Goal: Task Accomplishment & Management: Manage account settings

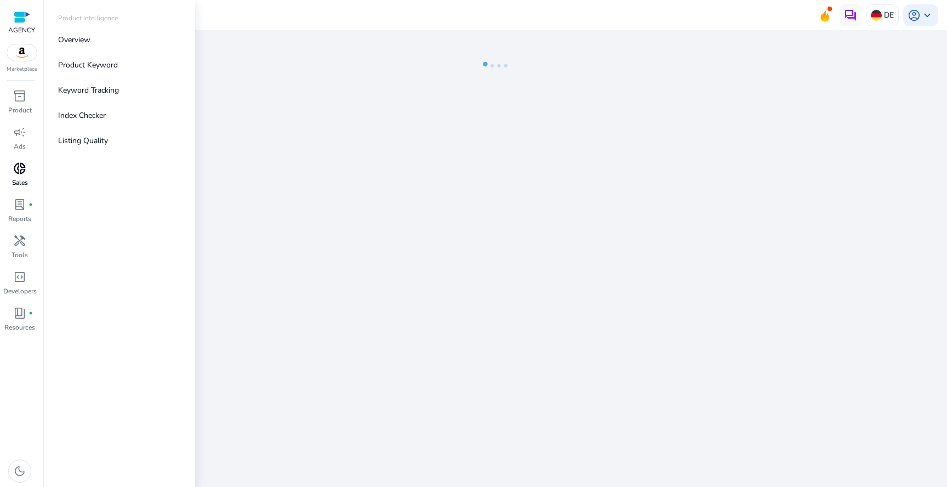
click at [24, 175] on span "donut_small" at bounding box center [19, 168] width 13 height 13
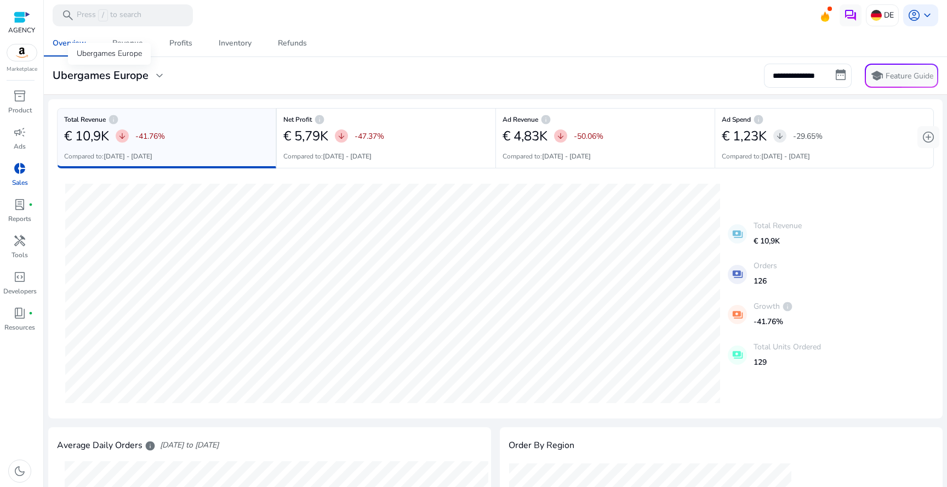
click at [144, 77] on h3 "Ubergames Europe" at bounding box center [101, 75] width 96 height 13
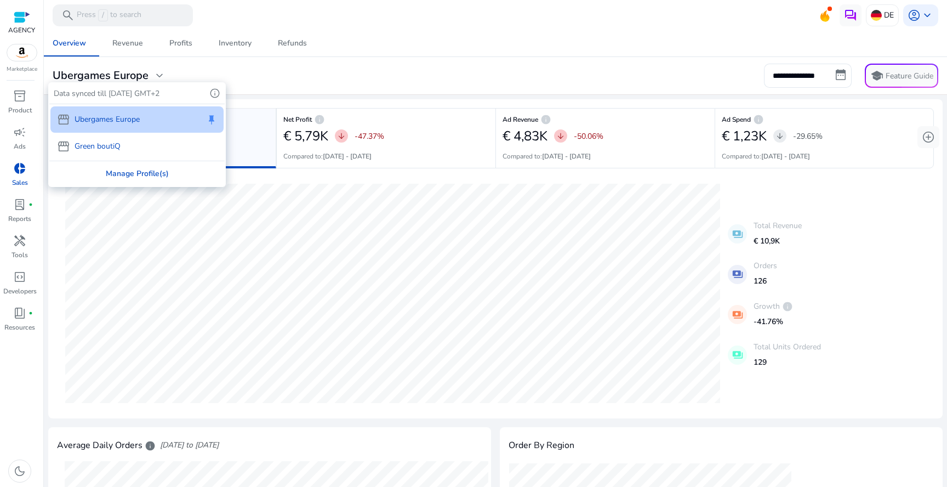
click at [114, 176] on div "Manage Profile(s)" at bounding box center [136, 173] width 175 height 25
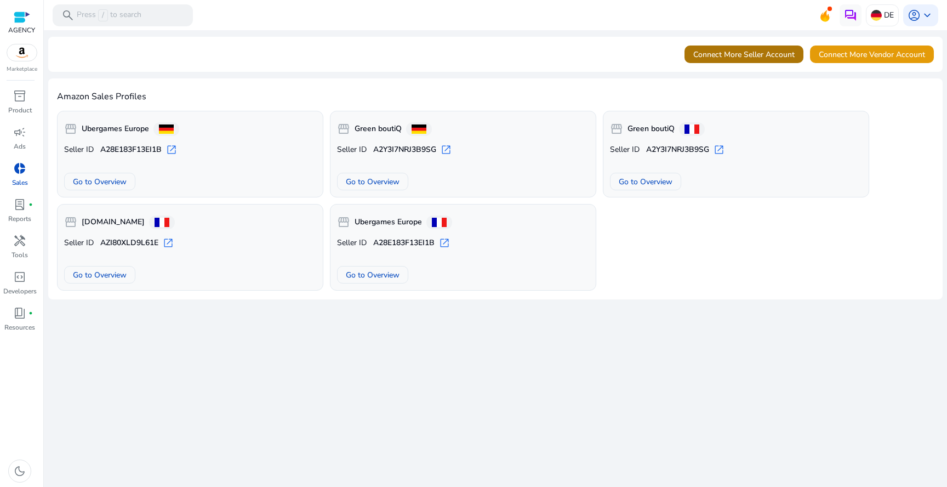
click at [771, 56] on span "Connect More Seller Account" at bounding box center [743, 55] width 101 height 12
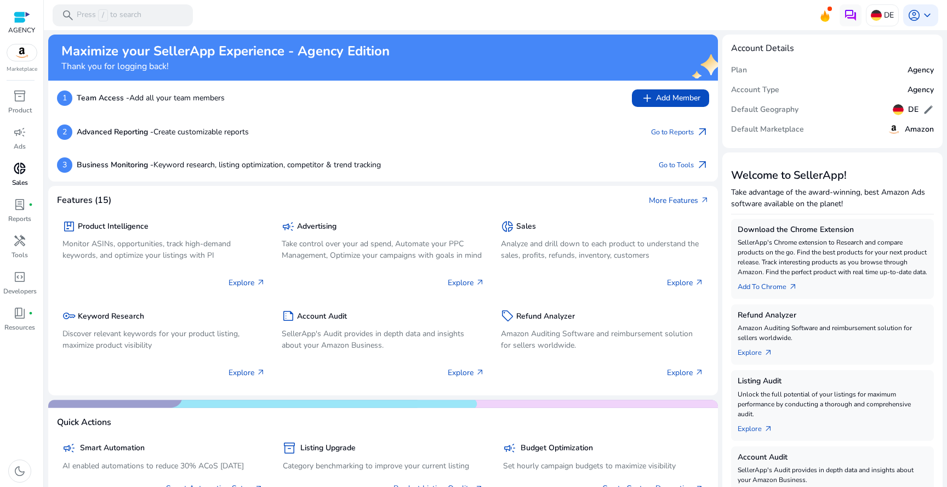
click at [22, 166] on span "donut_small" at bounding box center [19, 168] width 13 height 13
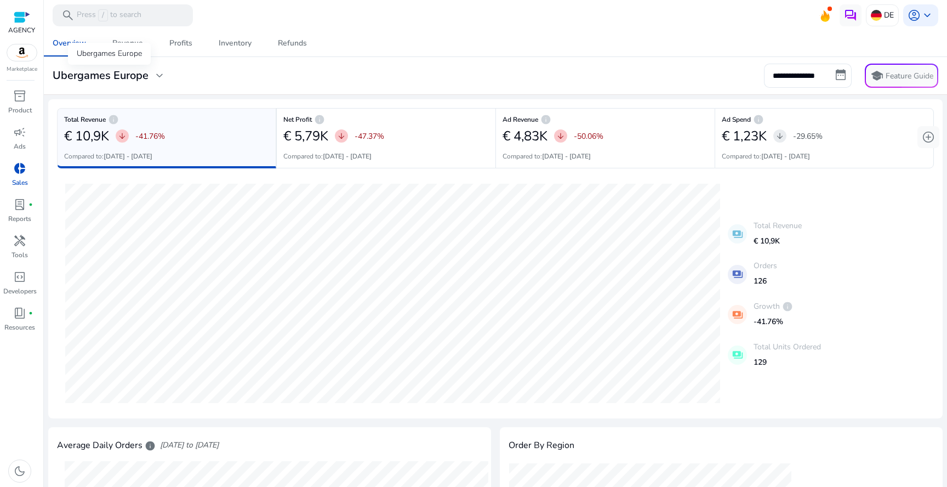
click at [141, 72] on h3 "Ubergames Europe" at bounding box center [101, 75] width 96 height 13
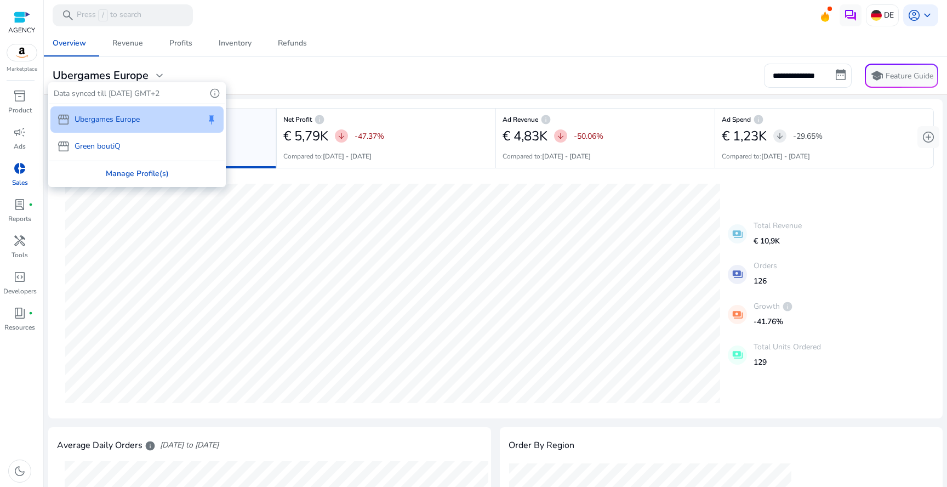
click at [105, 170] on div "Manage Profile(s)" at bounding box center [136, 173] width 175 height 25
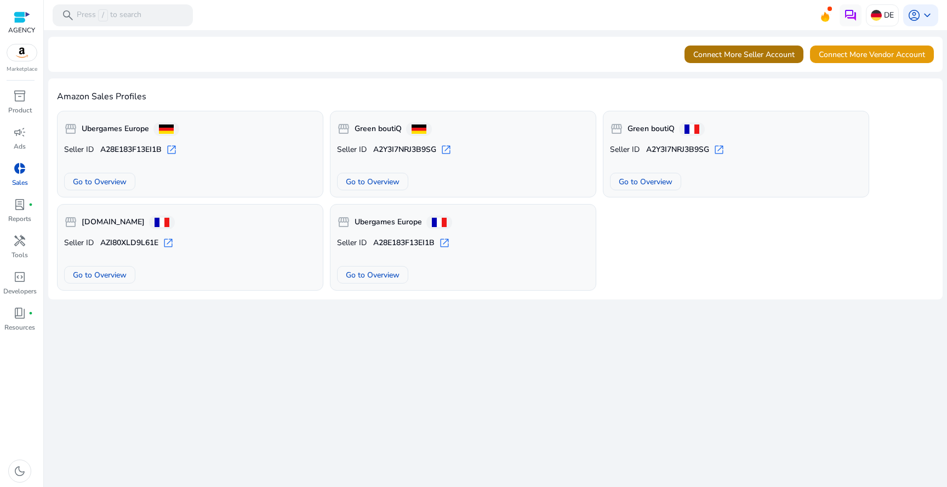
click at [778, 58] on span "Connect More Seller Account" at bounding box center [743, 55] width 101 height 12
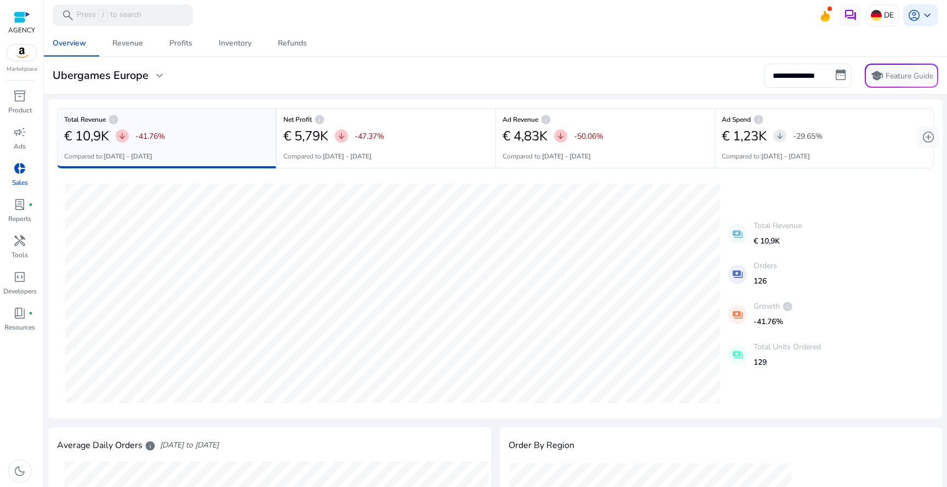
click at [19, 172] on span "donut_small" at bounding box center [19, 168] width 13 height 13
click at [147, 75] on h3 "Ubergames Europe" at bounding box center [101, 75] width 96 height 13
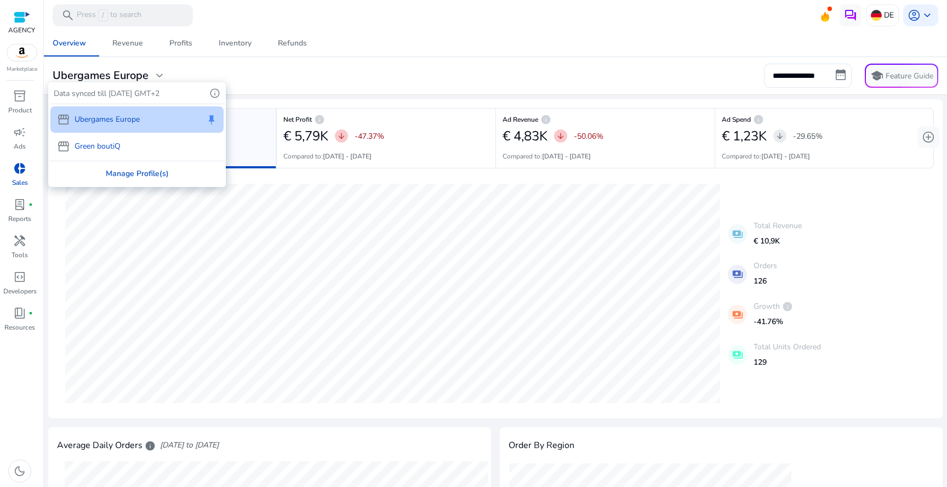
click at [126, 169] on div "Manage Profile(s)" at bounding box center [136, 173] width 175 height 25
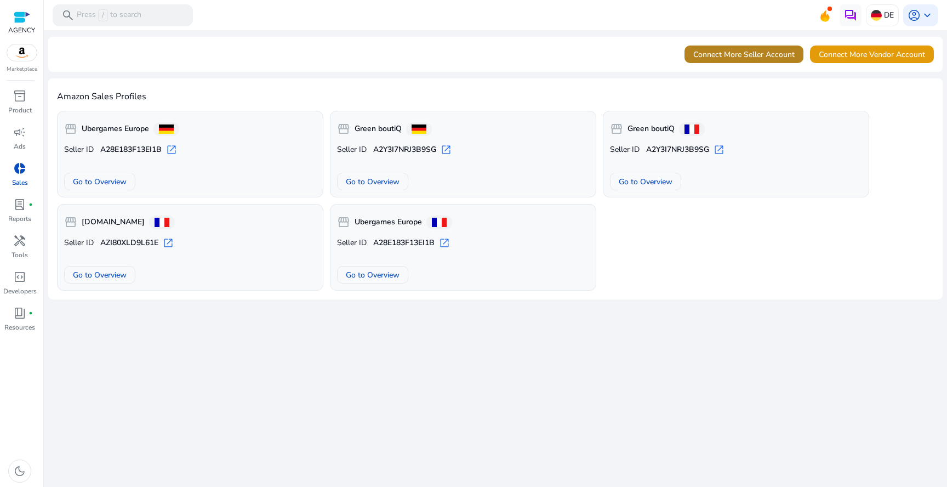
click at [723, 55] on span "Connect More Seller Account" at bounding box center [743, 55] width 101 height 12
click at [746, 56] on span "Connect More Seller Account" at bounding box center [743, 55] width 101 height 12
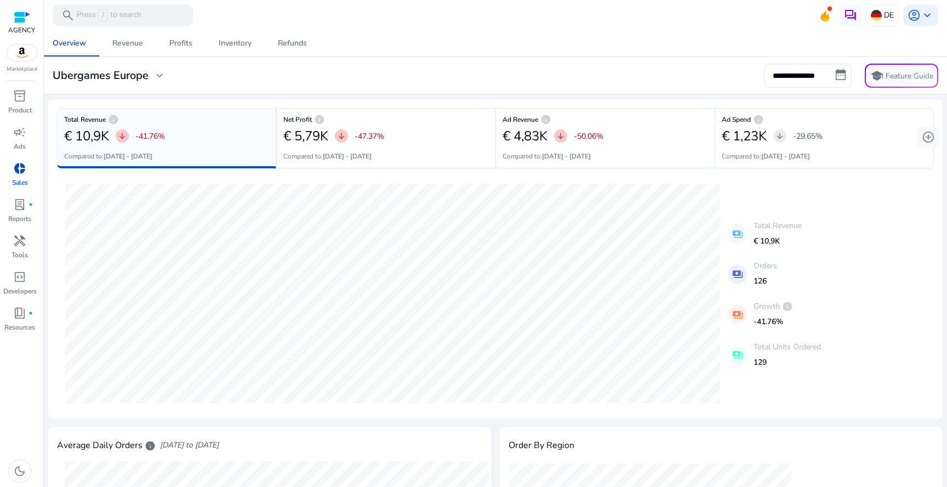
click at [75, 86] on div "**********" at bounding box center [495, 76] width 894 height 24
click at [85, 78] on h3 "Ubergames Europe" at bounding box center [101, 75] width 96 height 13
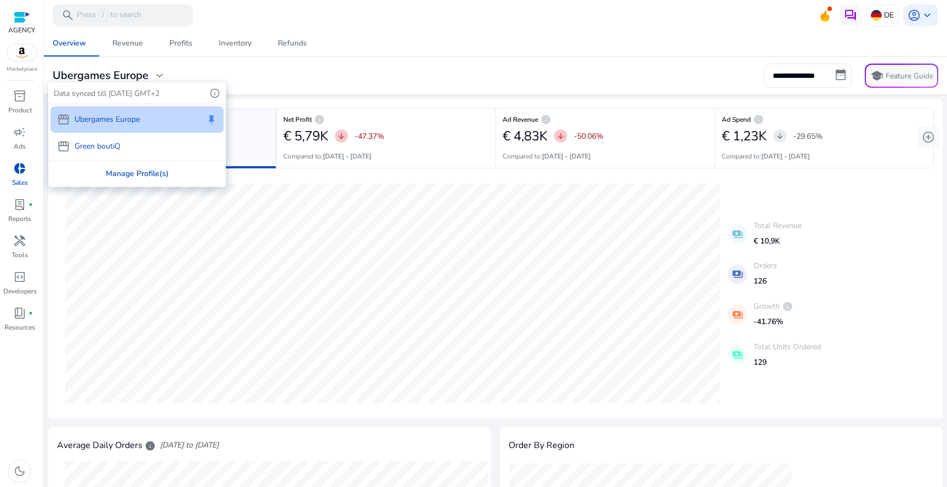
click at [128, 165] on div "Manage Profile(s)" at bounding box center [136, 173] width 175 height 25
